Goal: Task Accomplishment & Management: Manage account settings

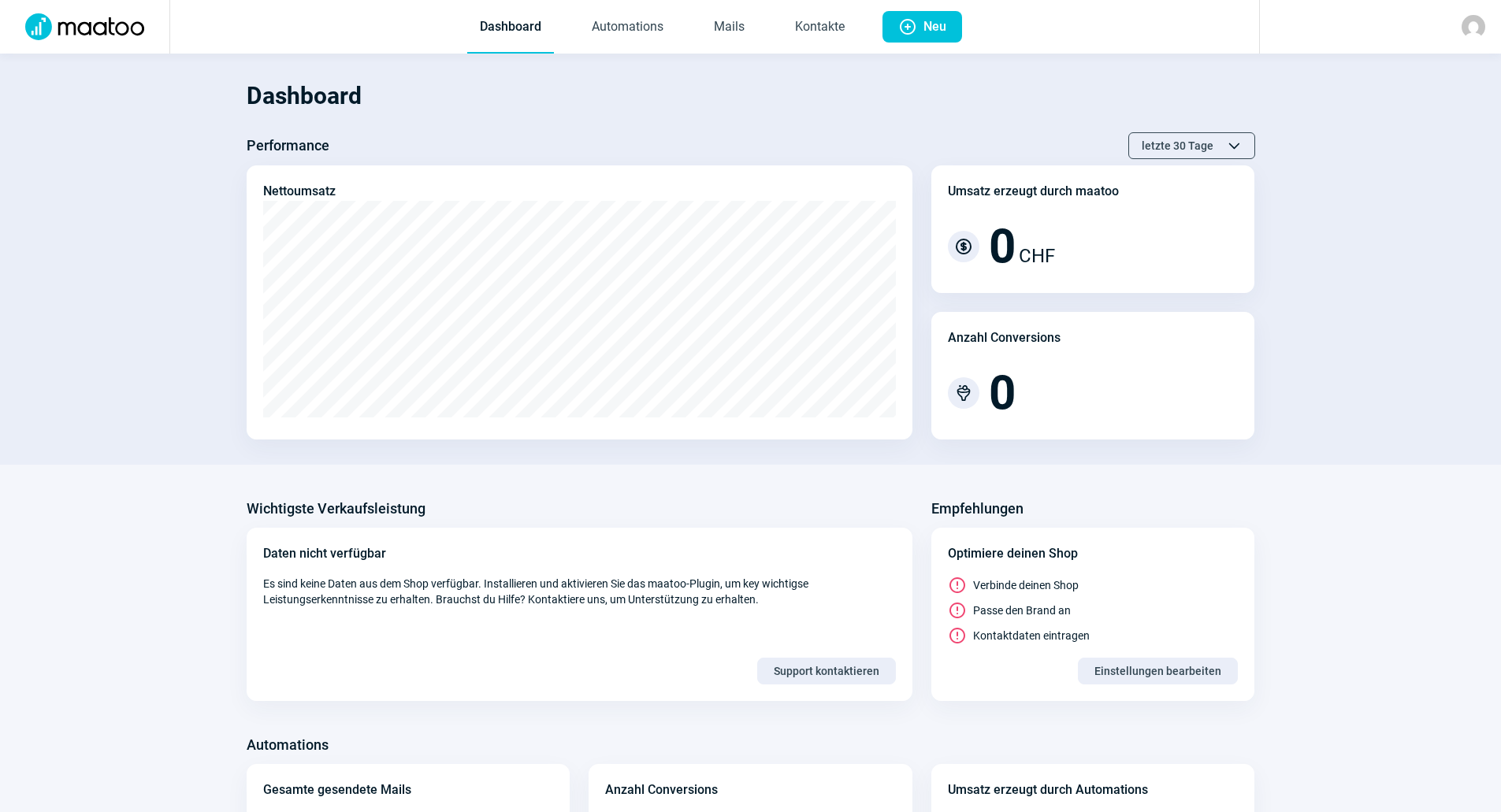
click at [1471, 29] on img at bounding box center [1473, 26] width 24 height 24
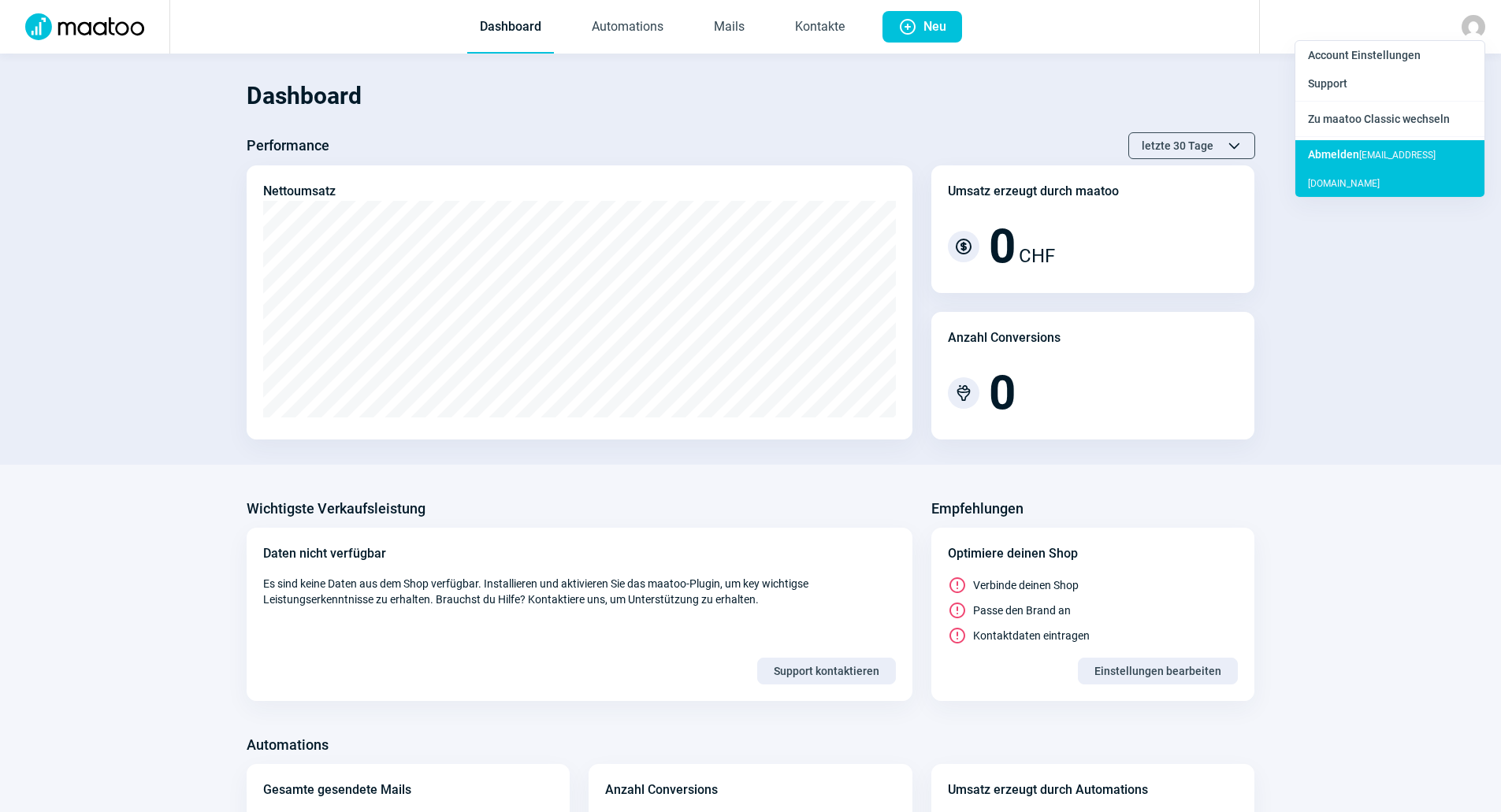
click at [1349, 157] on span "Abmelden" at bounding box center [1333, 154] width 51 height 12
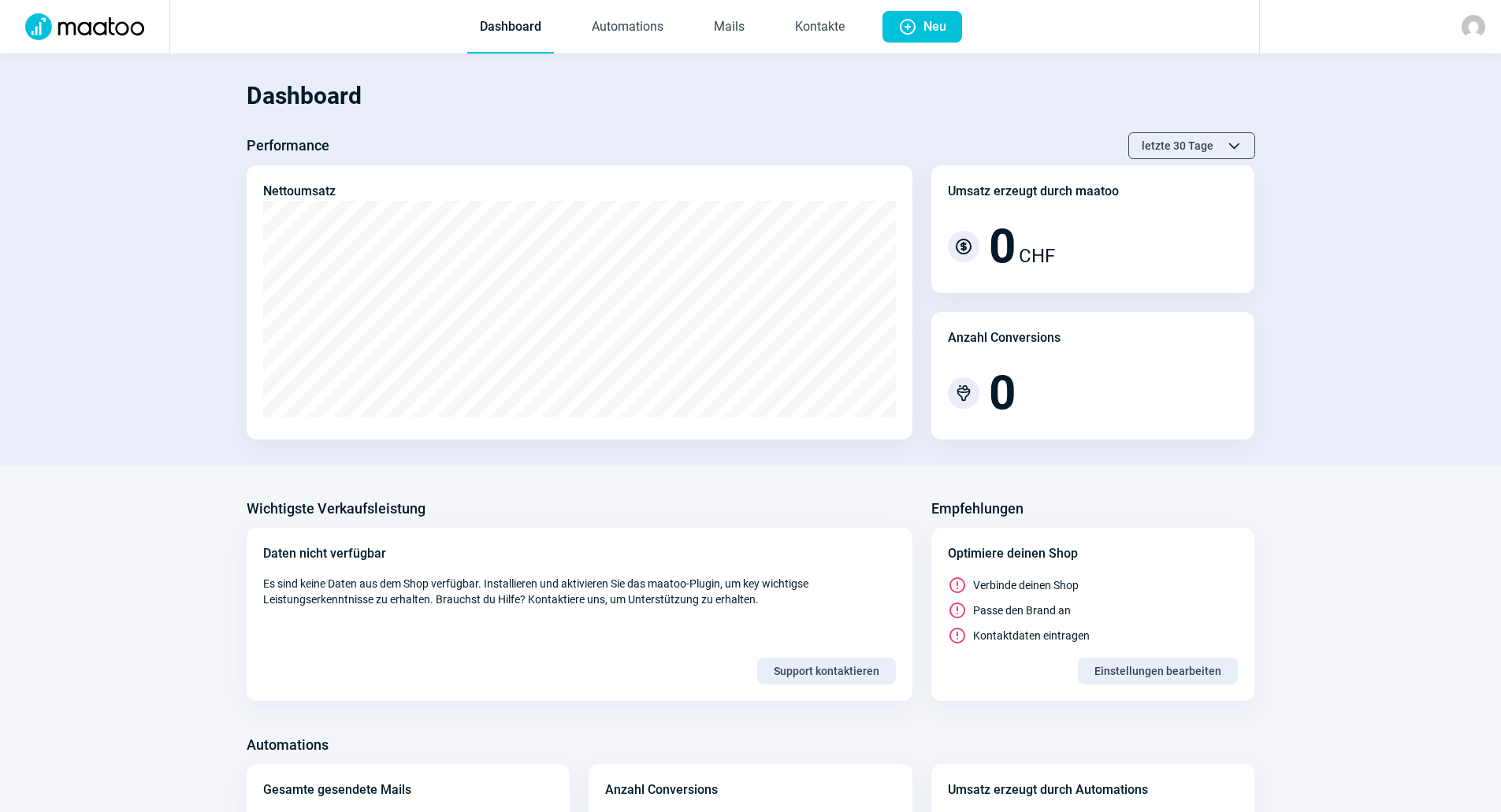
click at [1472, 19] on img at bounding box center [1473, 26] width 24 height 24
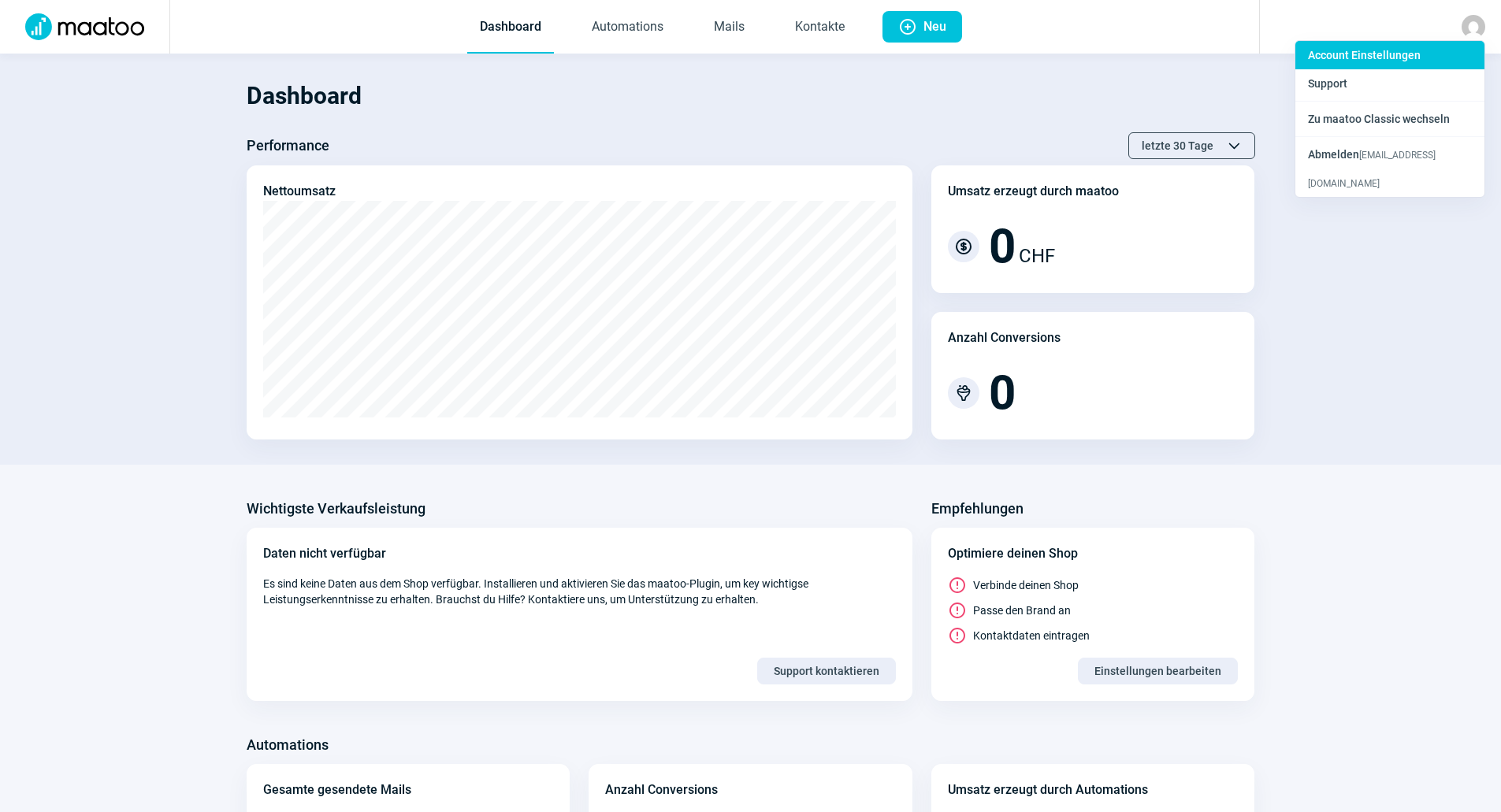
click at [1397, 54] on span "Account Einstellungen" at bounding box center [1364, 55] width 112 height 12
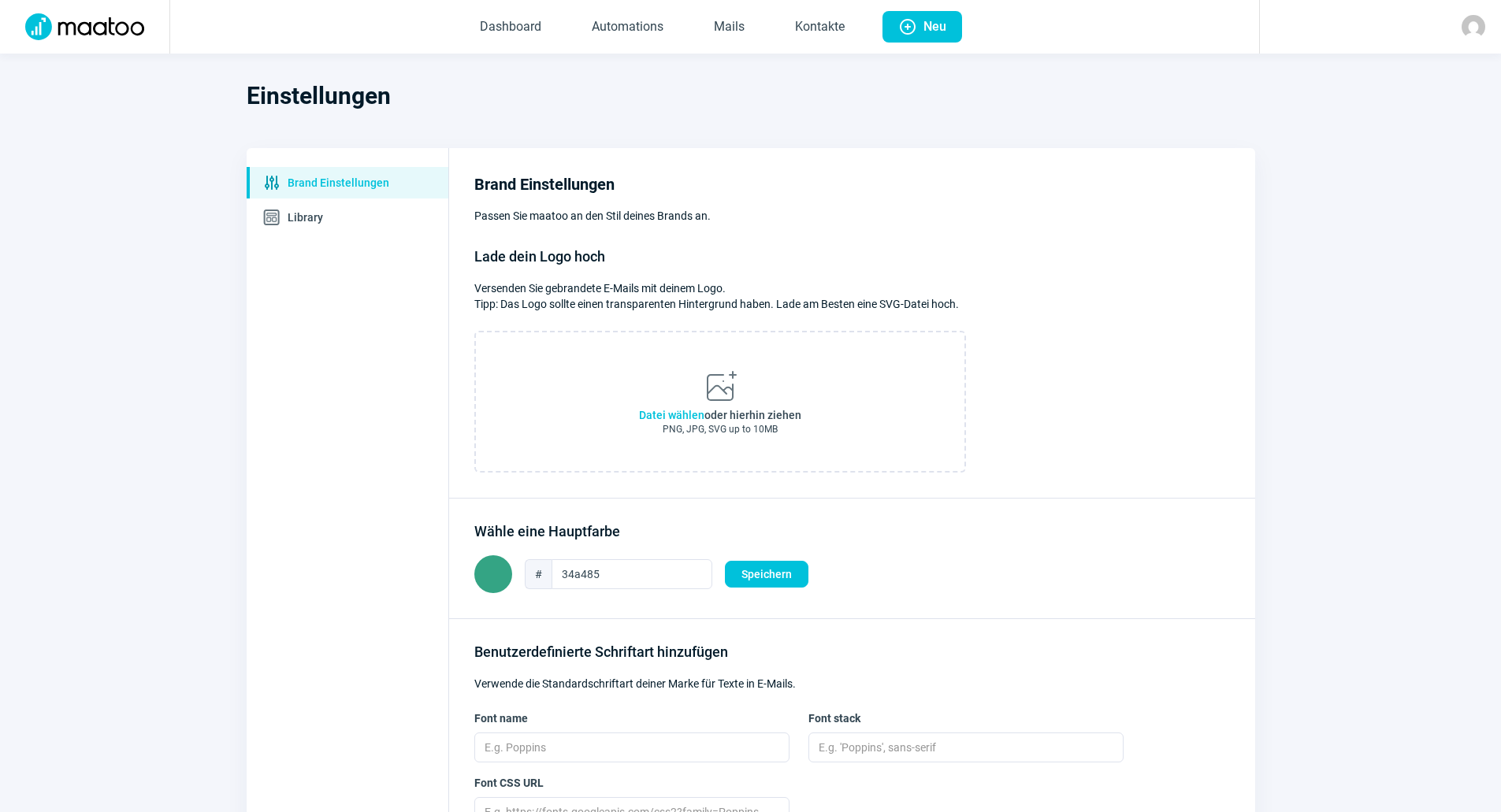
click at [1469, 35] on img at bounding box center [1473, 26] width 24 height 24
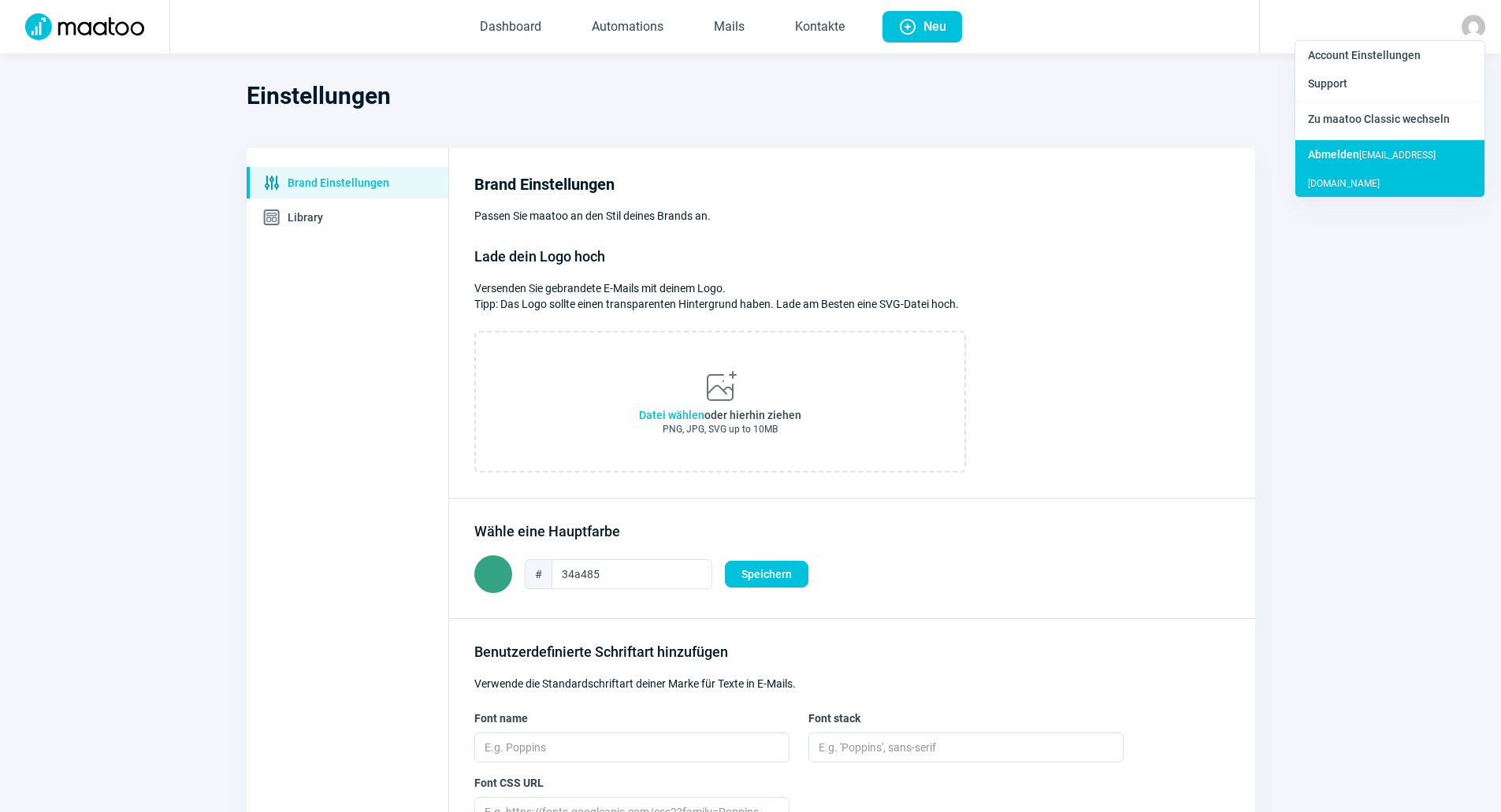
click at [1411, 148] on div "Abmelden marketing@hach.ch" at bounding box center [1389, 169] width 189 height 57
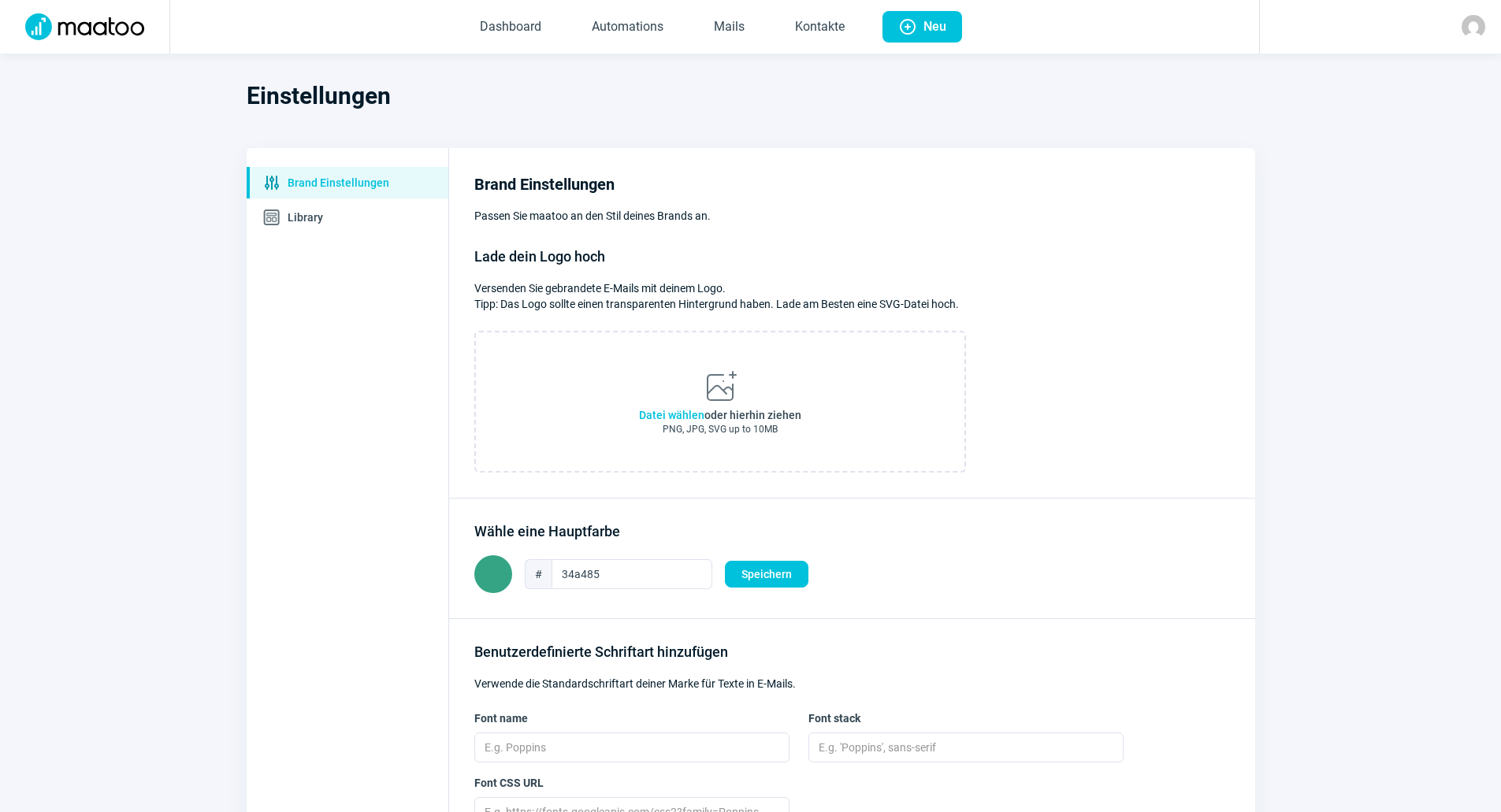
click at [111, 36] on img at bounding box center [84, 26] width 138 height 26
